Goal: Information Seeking & Learning: Check status

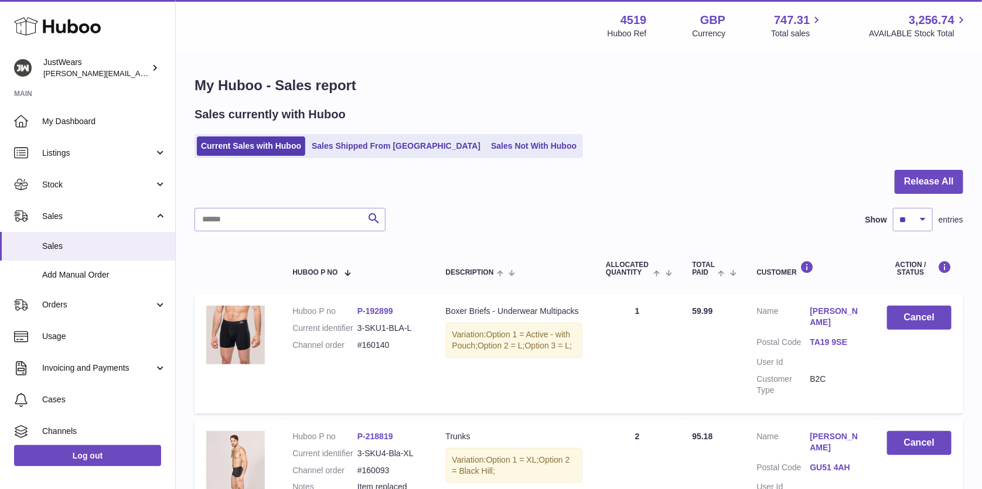
click at [67, 32] on icon at bounding box center [57, 26] width 87 height 23
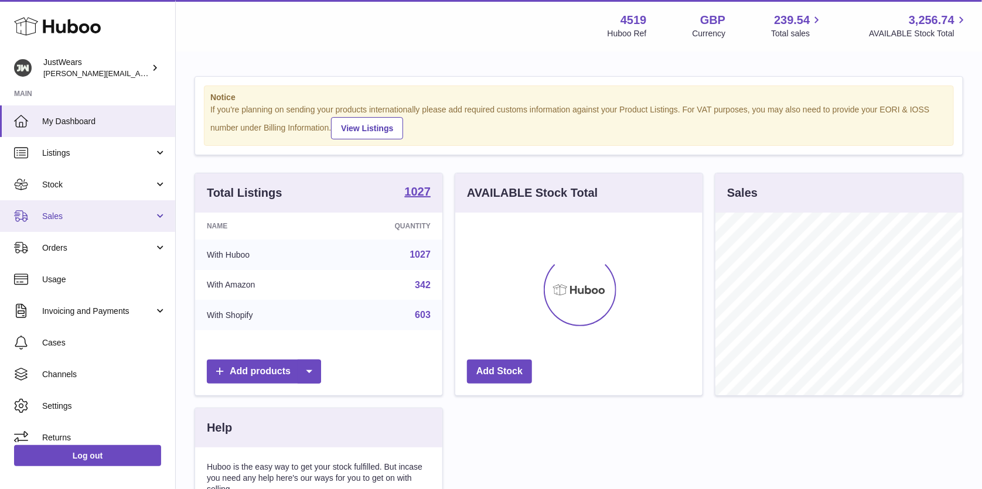
scroll to position [182, 247]
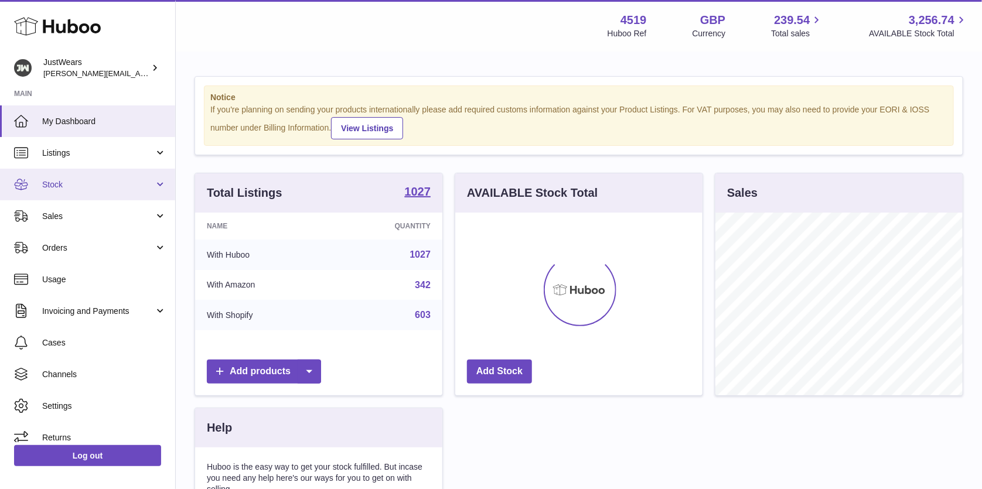
click at [104, 186] on span "Stock" at bounding box center [98, 184] width 112 height 11
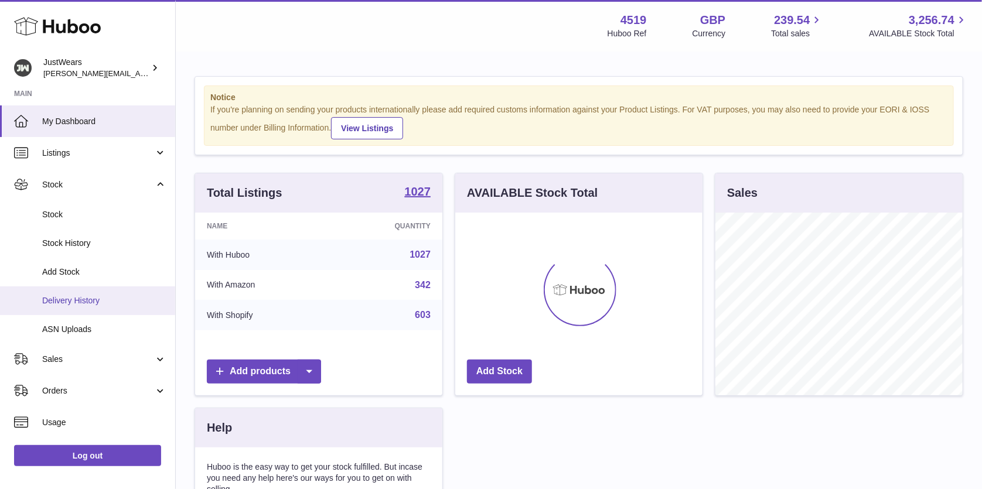
click at [112, 302] on span "Delivery History" at bounding box center [104, 300] width 124 height 11
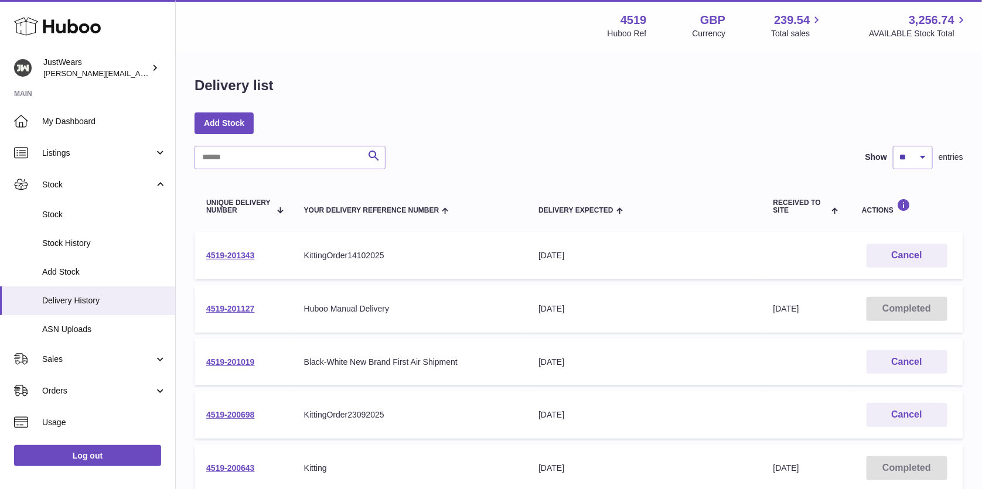
click at [112, 239] on span "Stock History" at bounding box center [104, 243] width 124 height 11
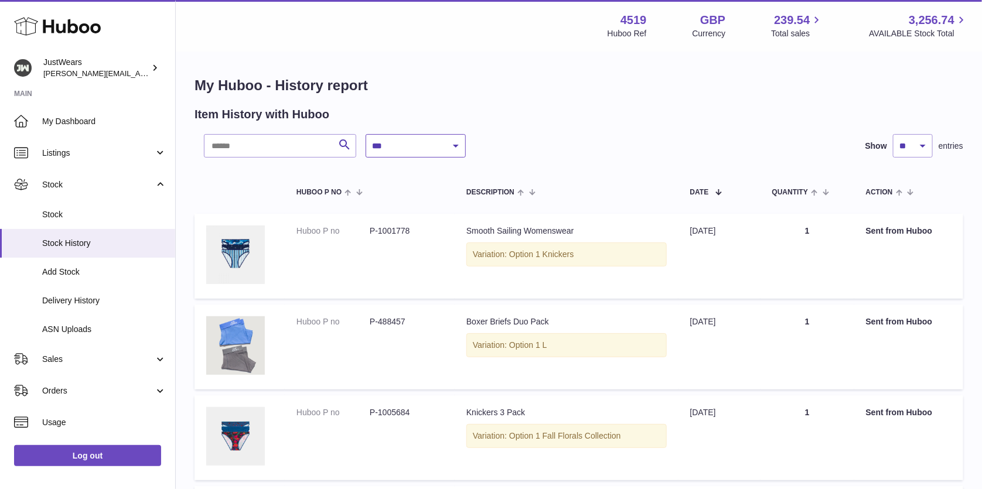
select select "*"
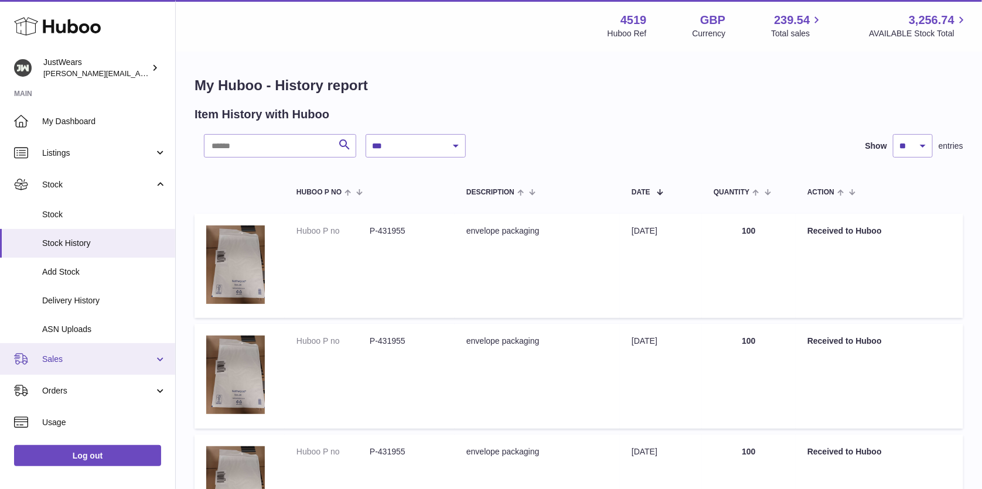
click at [117, 358] on span "Sales" at bounding box center [98, 359] width 112 height 11
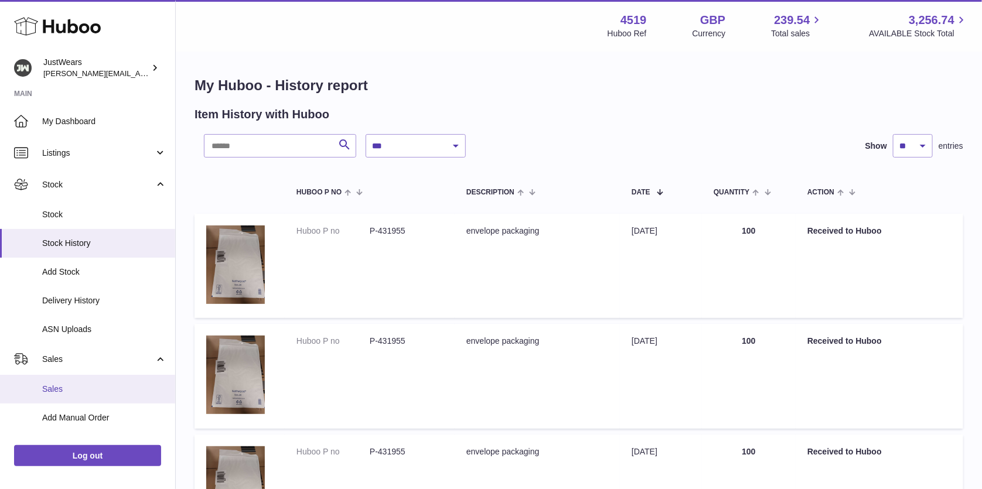
click at [115, 385] on span "Sales" at bounding box center [104, 389] width 124 height 11
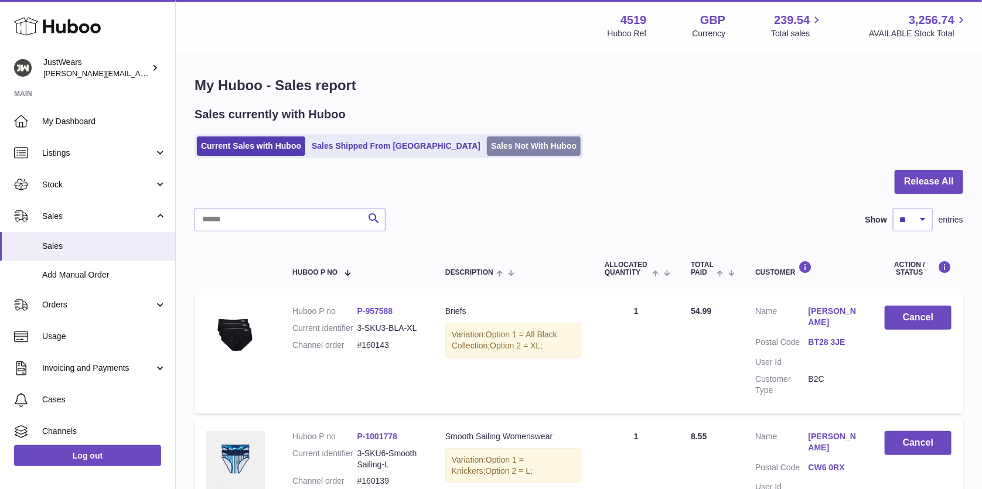
click at [497, 151] on link "Sales Not With Huboo" at bounding box center [534, 145] width 94 height 19
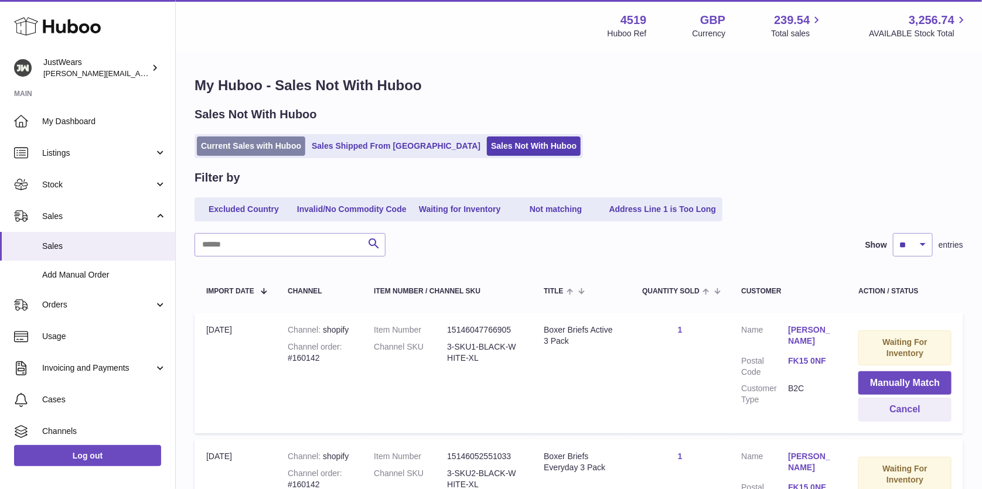
click at [222, 143] on link "Current Sales with Huboo" at bounding box center [251, 145] width 108 height 19
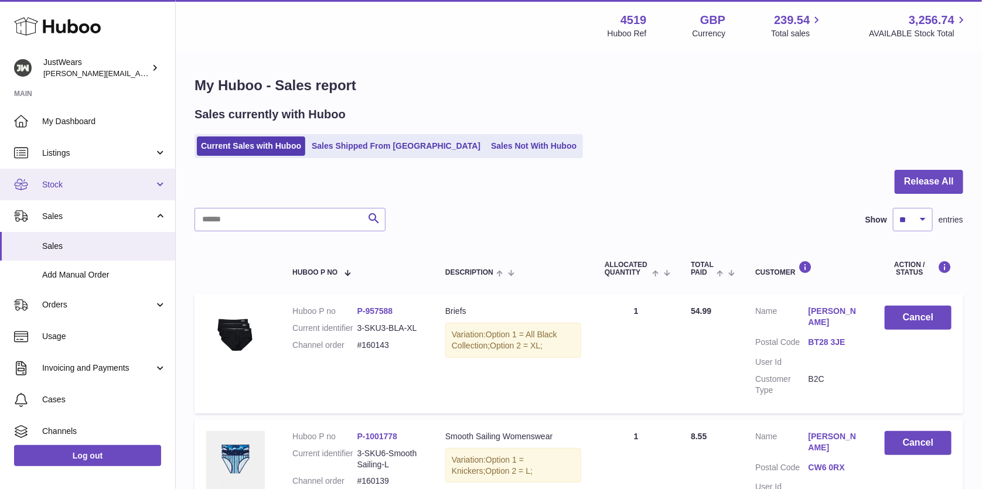
click at [98, 180] on span "Stock" at bounding box center [98, 184] width 112 height 11
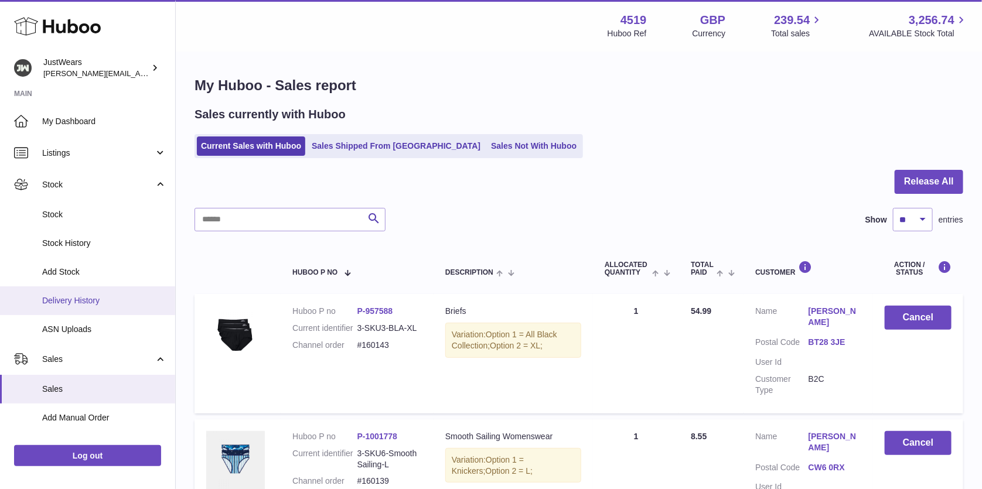
click at [116, 304] on span "Delivery History" at bounding box center [104, 300] width 124 height 11
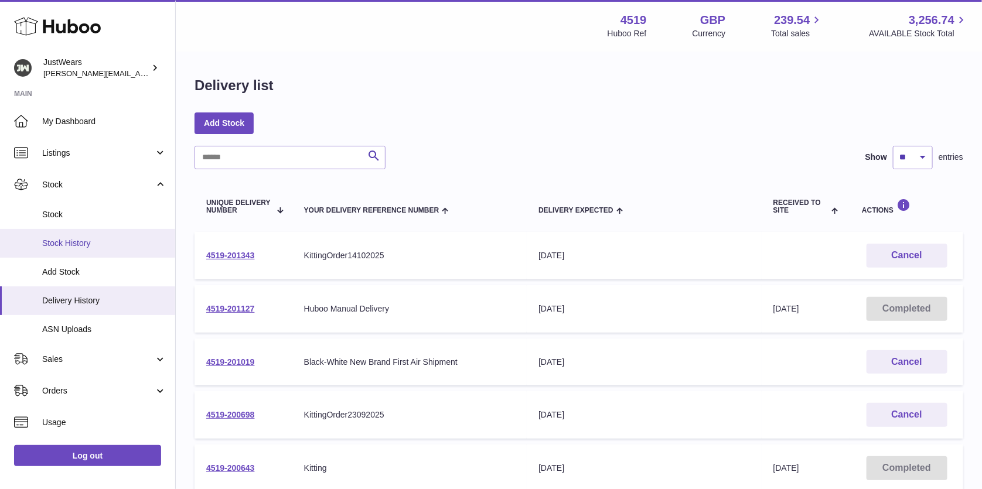
click at [114, 251] on link "Stock History" at bounding box center [87, 243] width 175 height 29
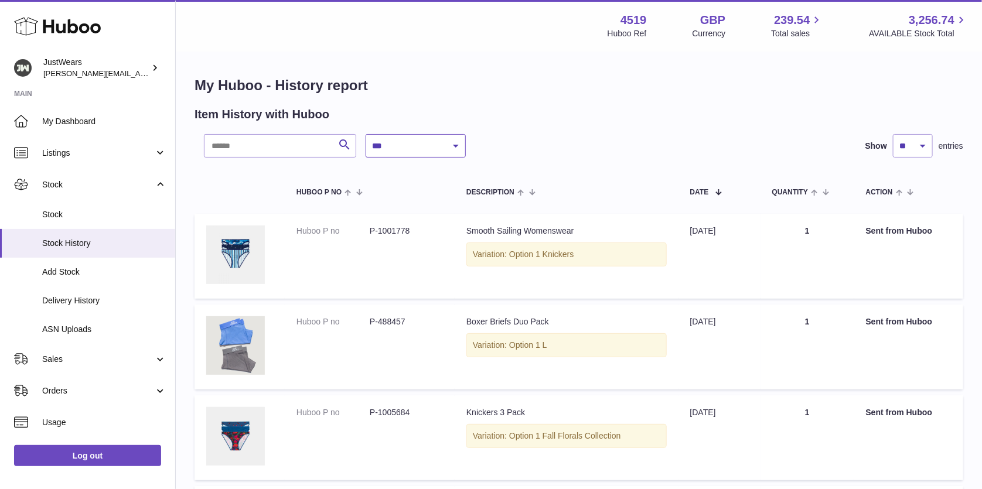
select select "*"
